Goal: Information Seeking & Learning: Find specific fact

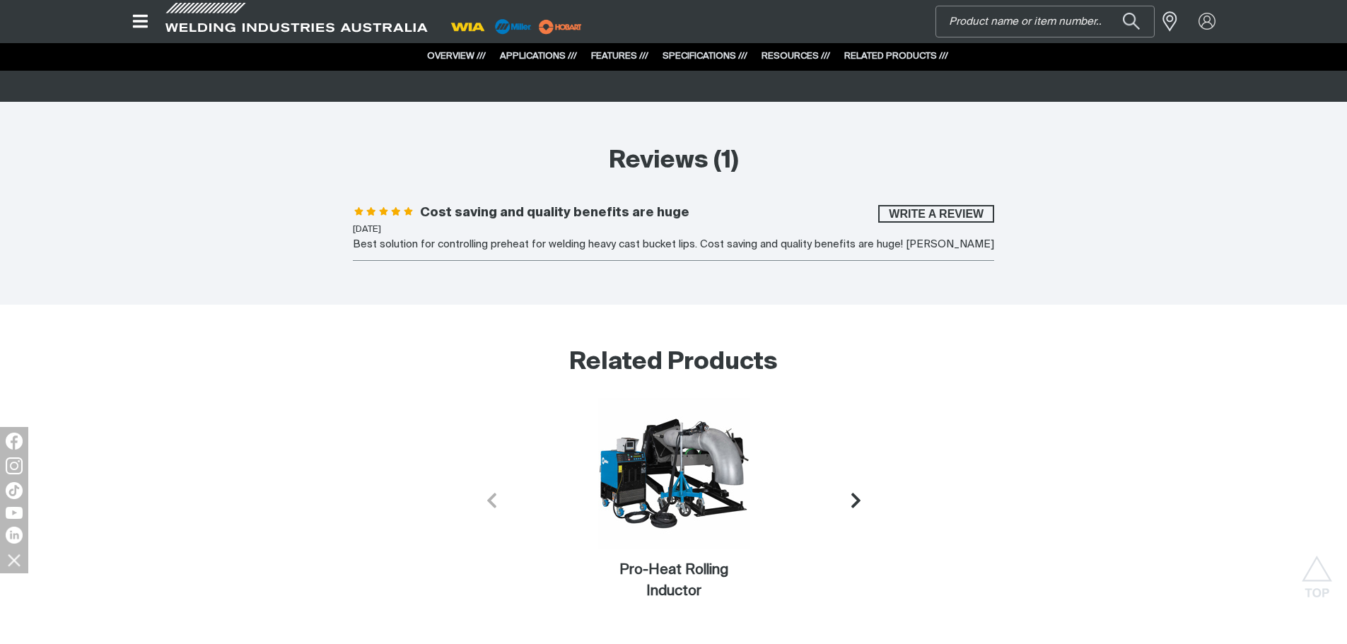
click at [1038, 20] on input "Search" at bounding box center [1046, 21] width 218 height 30
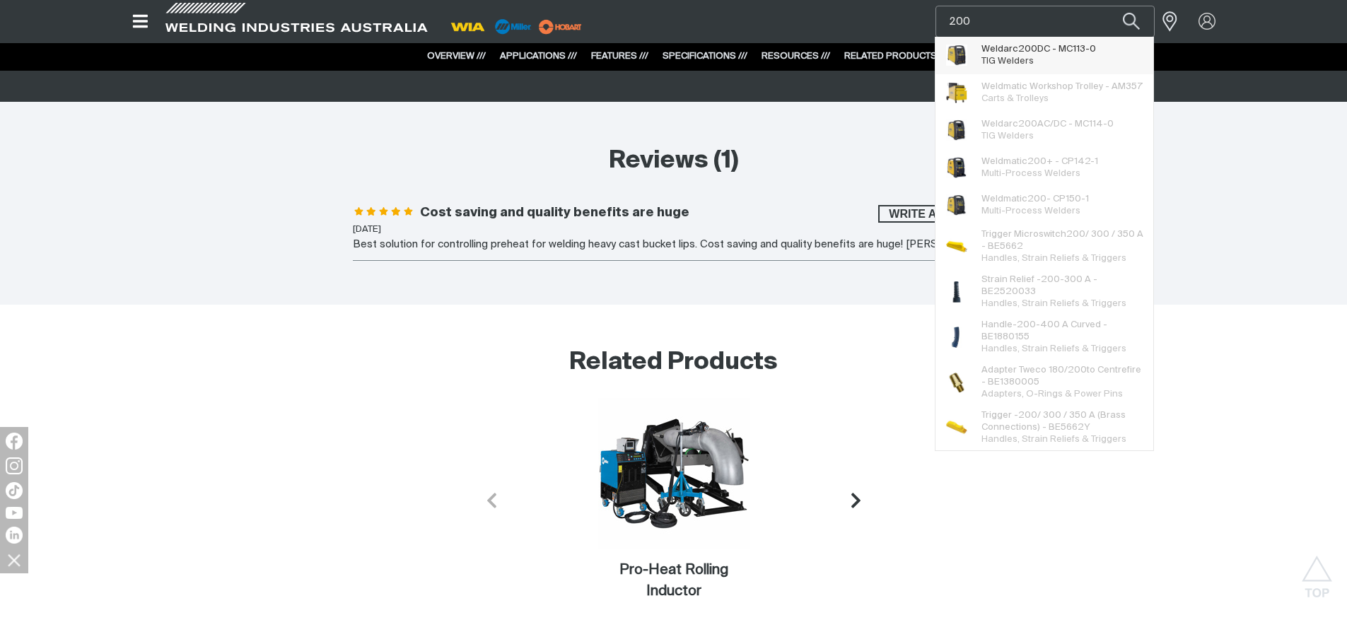
type input "200"
click at [1042, 53] on span "Weldarc 200 DC - MC113-0" at bounding box center [1039, 49] width 115 height 12
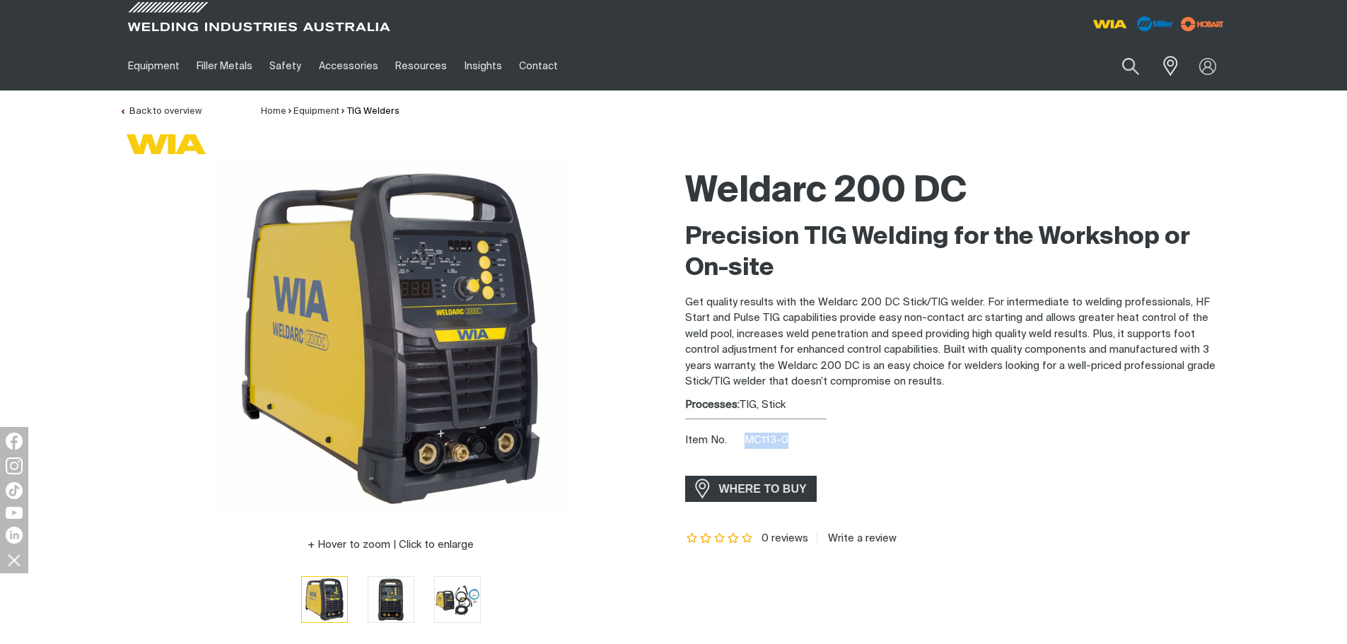
drag, startPoint x: 748, startPoint y: 444, endPoint x: 801, endPoint y: 445, distance: 53.1
click at [801, 445] on div "Item No. MC113-0" at bounding box center [956, 441] width 543 height 16
click at [867, 434] on div "Item No. MC113-0" at bounding box center [956, 441] width 543 height 16
click at [1139, 68] on button "Search products" at bounding box center [1130, 67] width 57 height 40
click at [1013, 67] on input "Search" at bounding box center [1045, 66] width 218 height 32
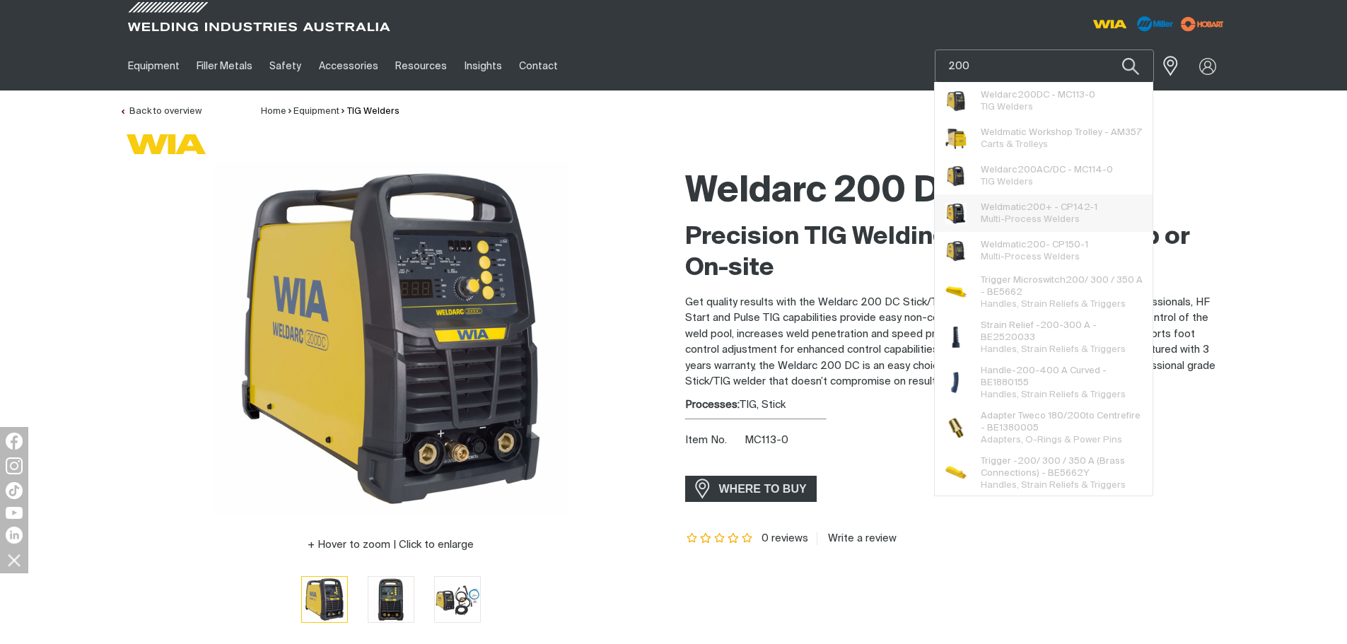
type input "200"
click at [1084, 247] on span "Weldmatic 200 - CP150-1" at bounding box center [1035, 245] width 108 height 12
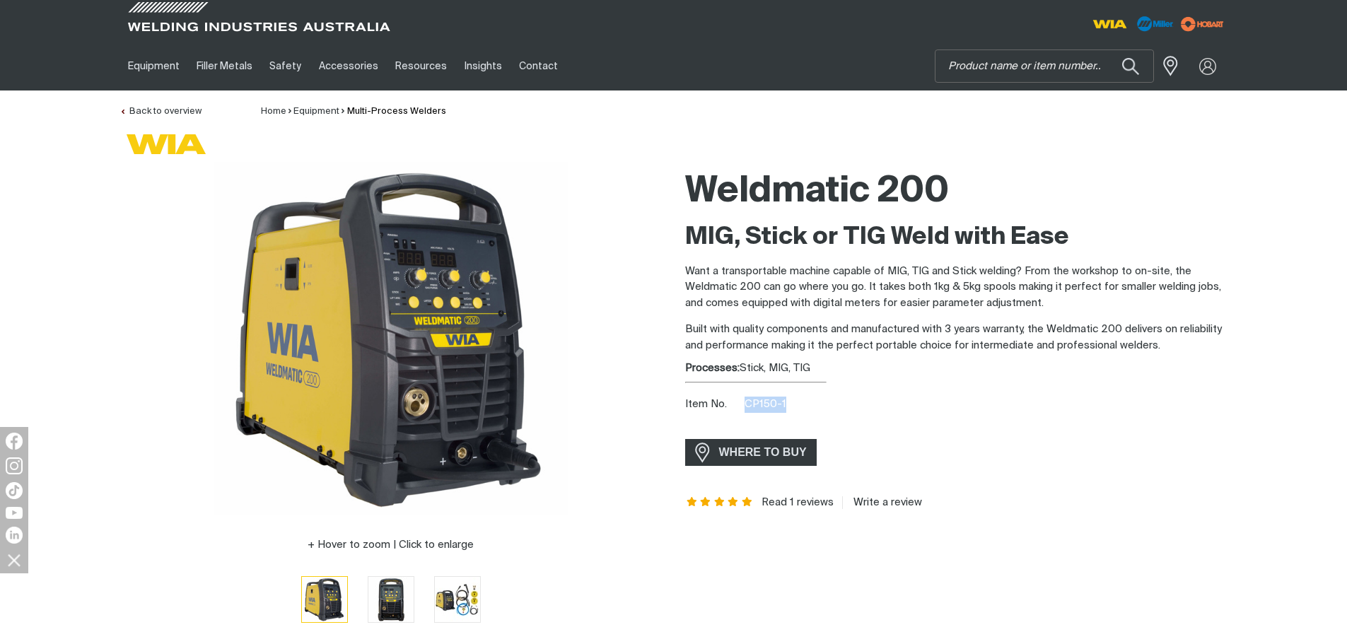
drag, startPoint x: 748, startPoint y: 404, endPoint x: 803, endPoint y: 407, distance: 54.5
click at [803, 407] on div "Item No. CP150-1" at bounding box center [956, 405] width 543 height 16
copy span "CP150-1"
